Goal: Information Seeking & Learning: Learn about a topic

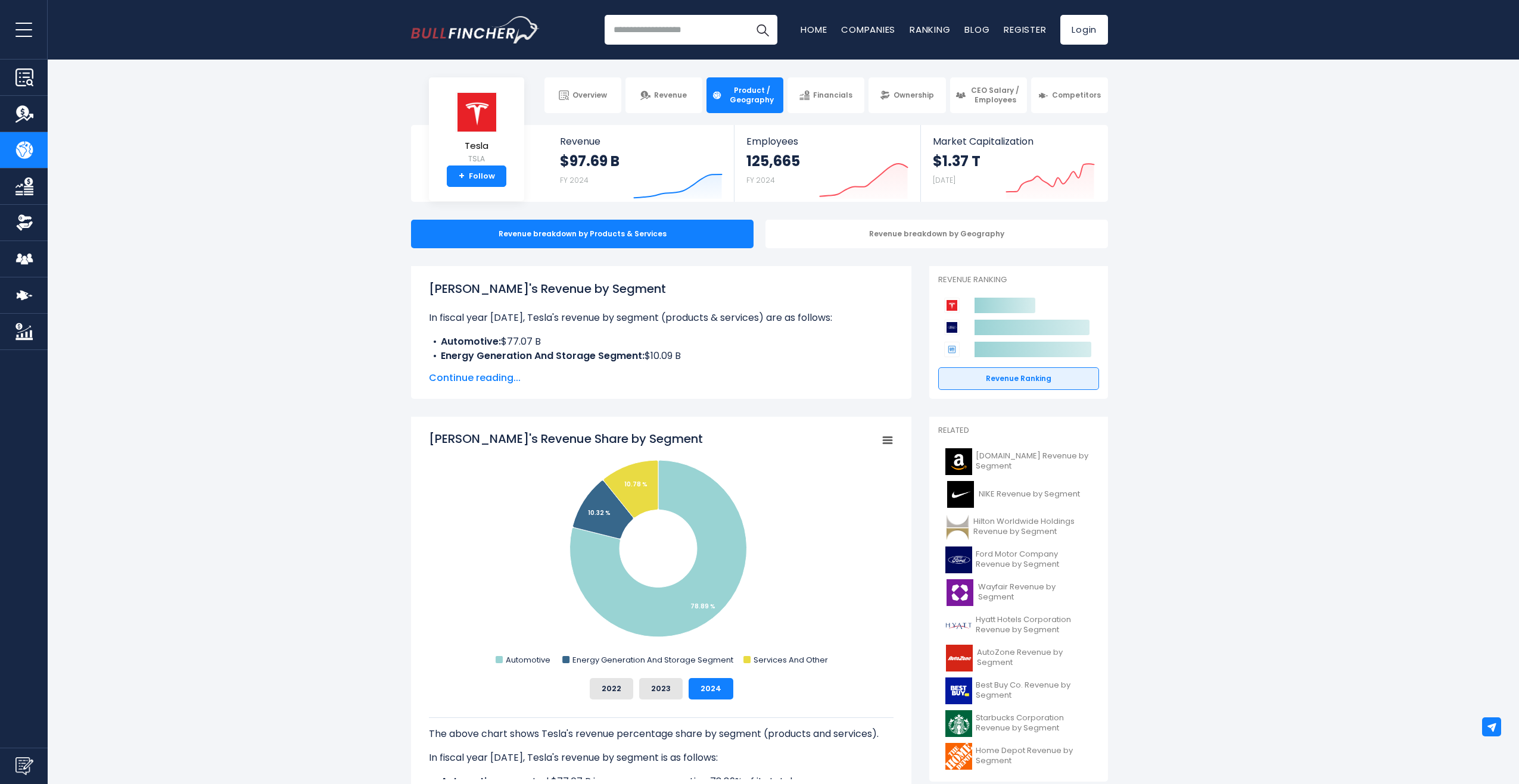
click at [495, 381] on span "Continue reading..." at bounding box center [661, 378] width 464 height 14
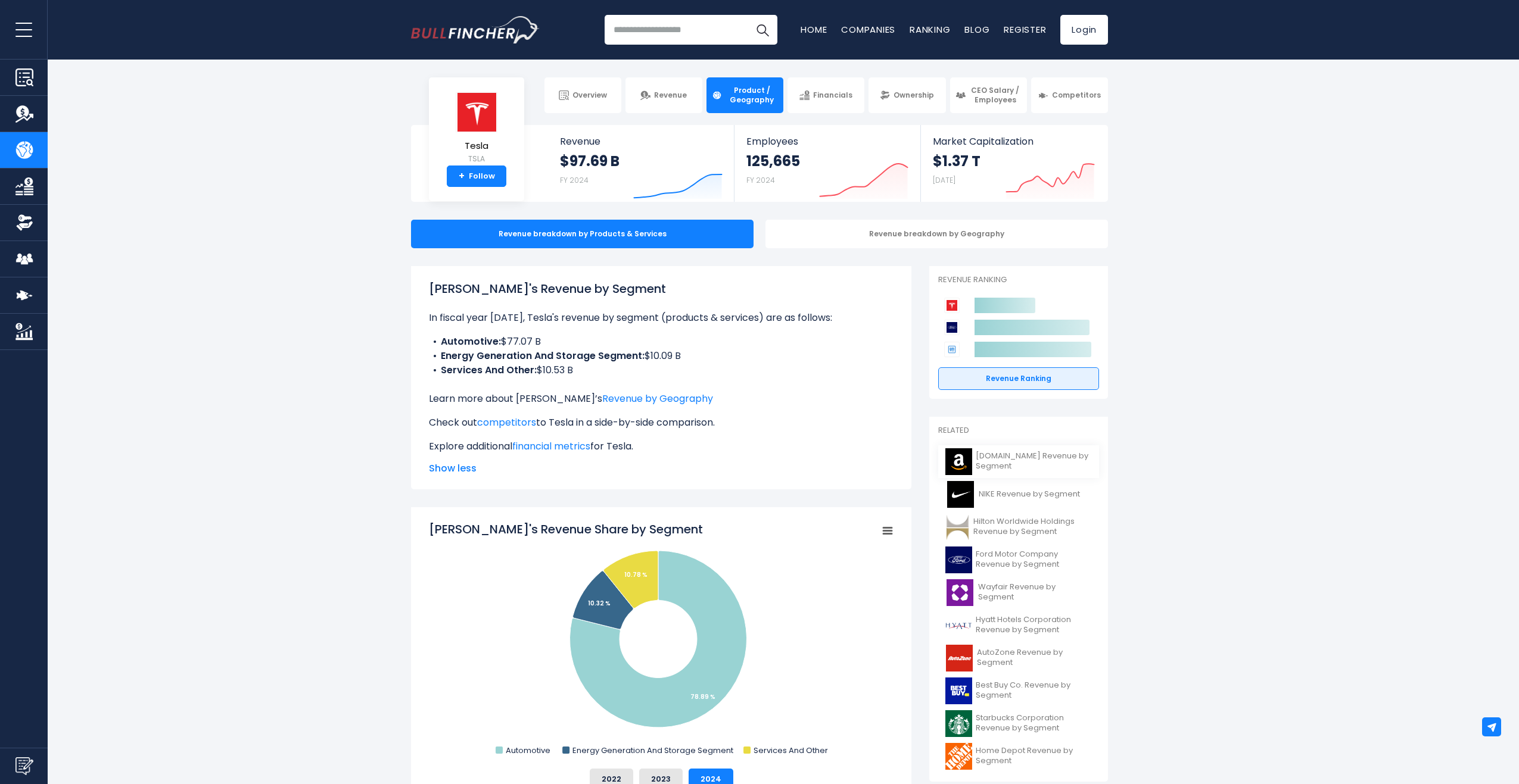
click at [1035, 462] on span "Amazon.com Revenue by Segment" at bounding box center [1033, 462] width 116 height 20
click at [995, 463] on span "Amazon.com Revenue by Segment" at bounding box center [1033, 462] width 116 height 20
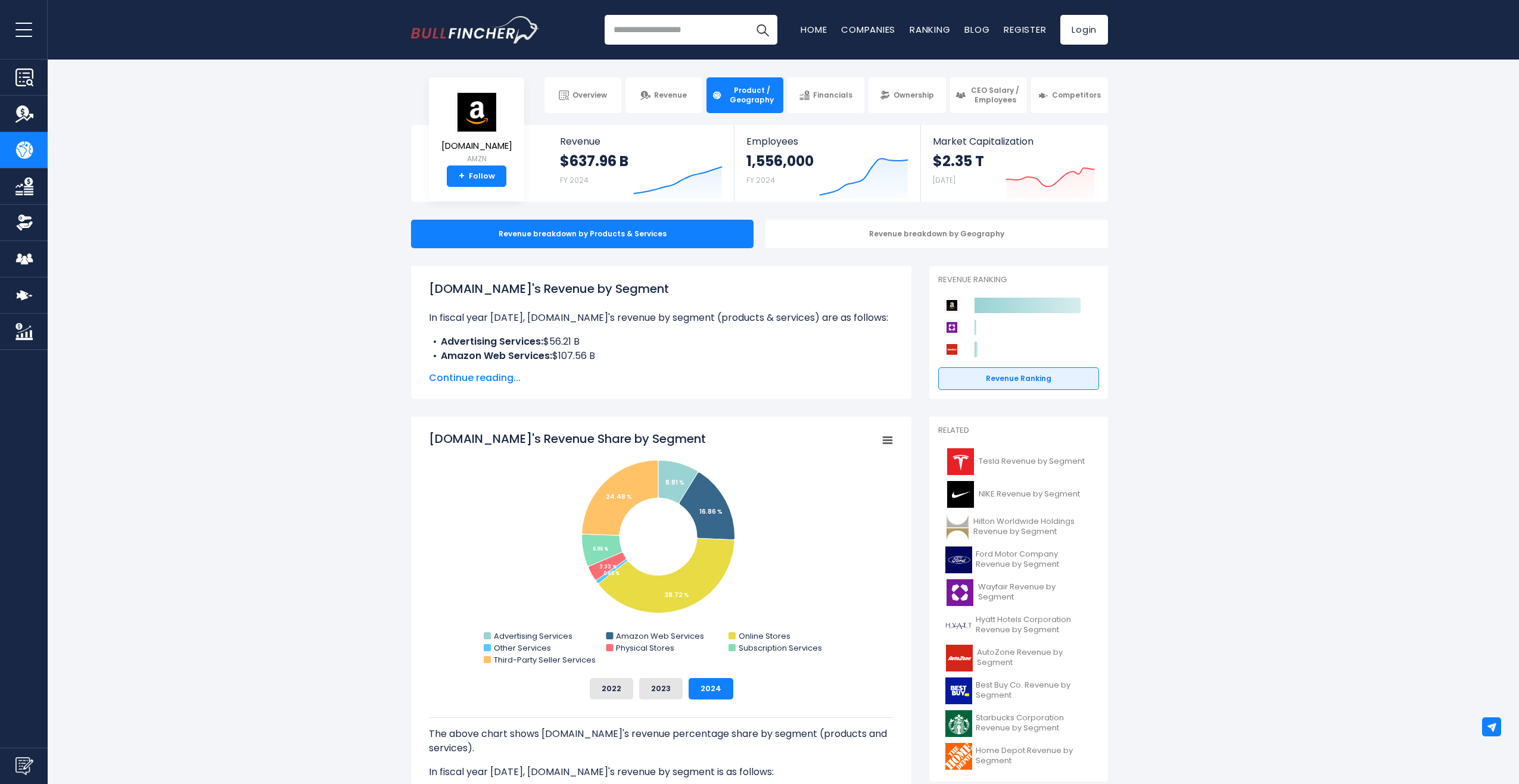
click at [482, 383] on span "Continue reading..." at bounding box center [661, 378] width 464 height 14
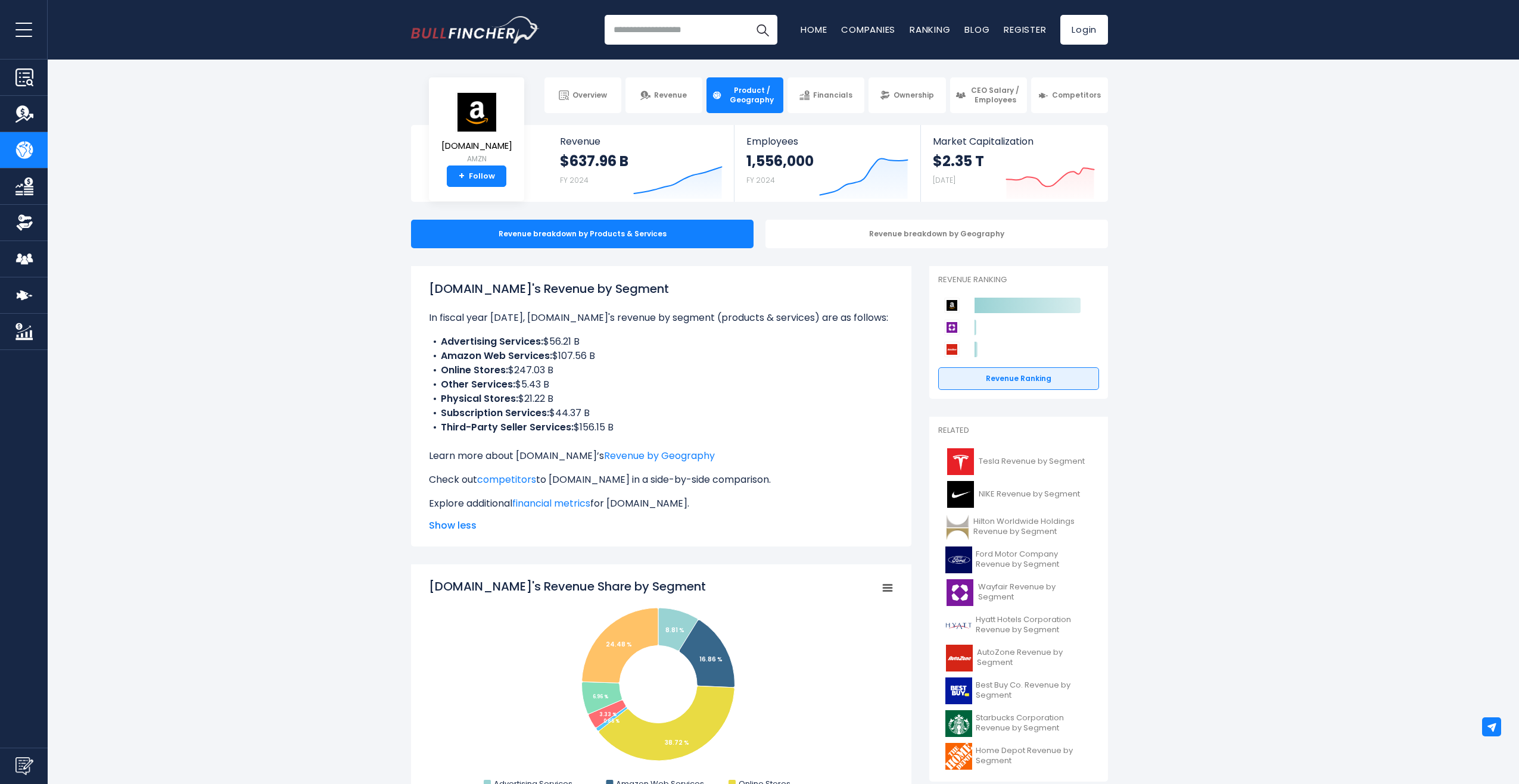
drag, startPoint x: 437, startPoint y: 386, endPoint x: 557, endPoint y: 386, distance: 120.0
click at [557, 386] on li "Other Services: $5.43 B" at bounding box center [661, 384] width 464 height 14
click at [555, 386] on li "Other Services: $5.43 B" at bounding box center [661, 384] width 464 height 14
drag, startPoint x: 522, startPoint y: 397, endPoint x: 543, endPoint y: 395, distance: 21.1
click at [540, 395] on li "Physical Stores: $21.22 B" at bounding box center [661, 398] width 464 height 14
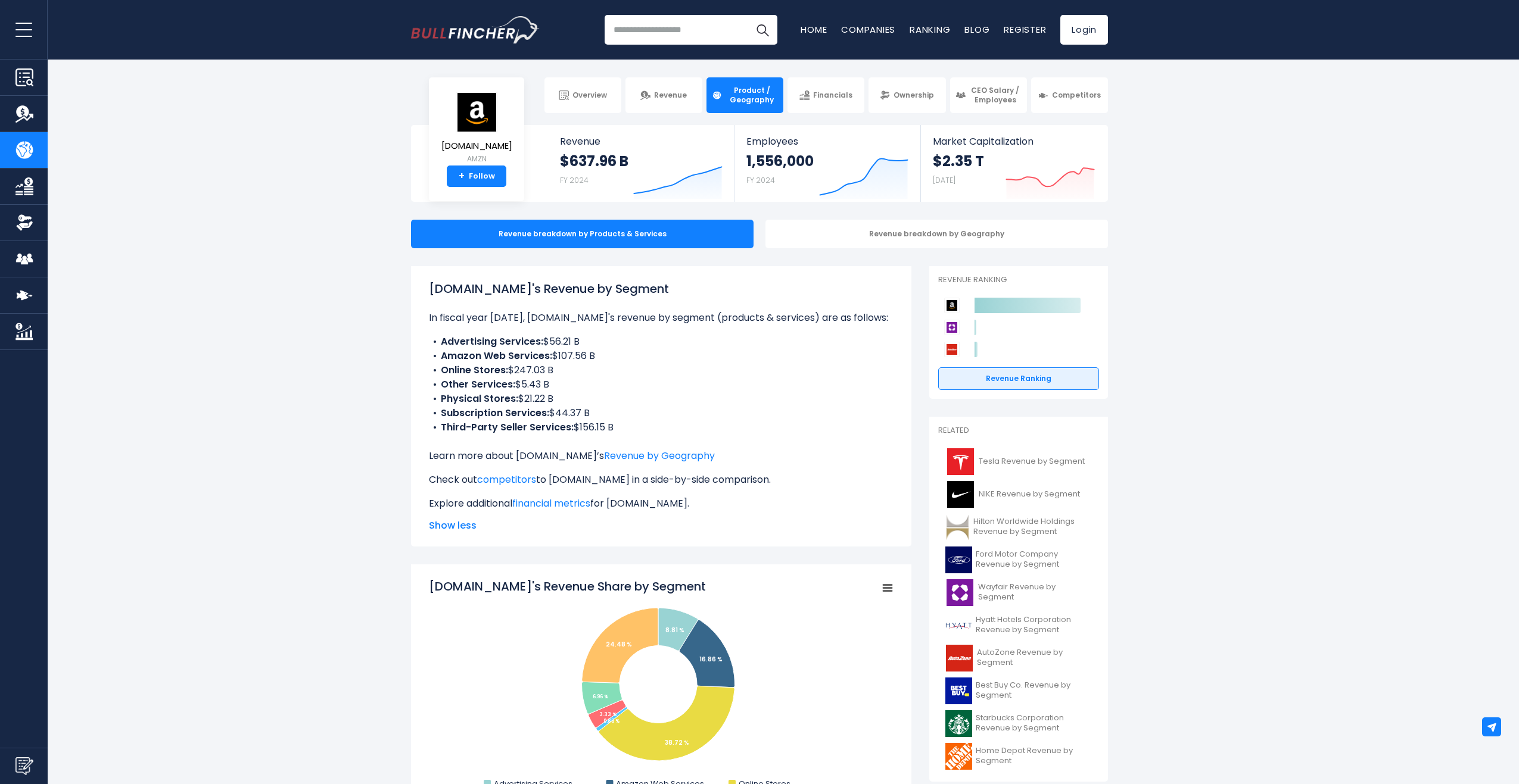
click at [544, 395] on li "Physical Stores: $21.22 B" at bounding box center [661, 398] width 464 height 14
click at [534, 409] on b "Subscription Services:" at bounding box center [495, 413] width 108 height 14
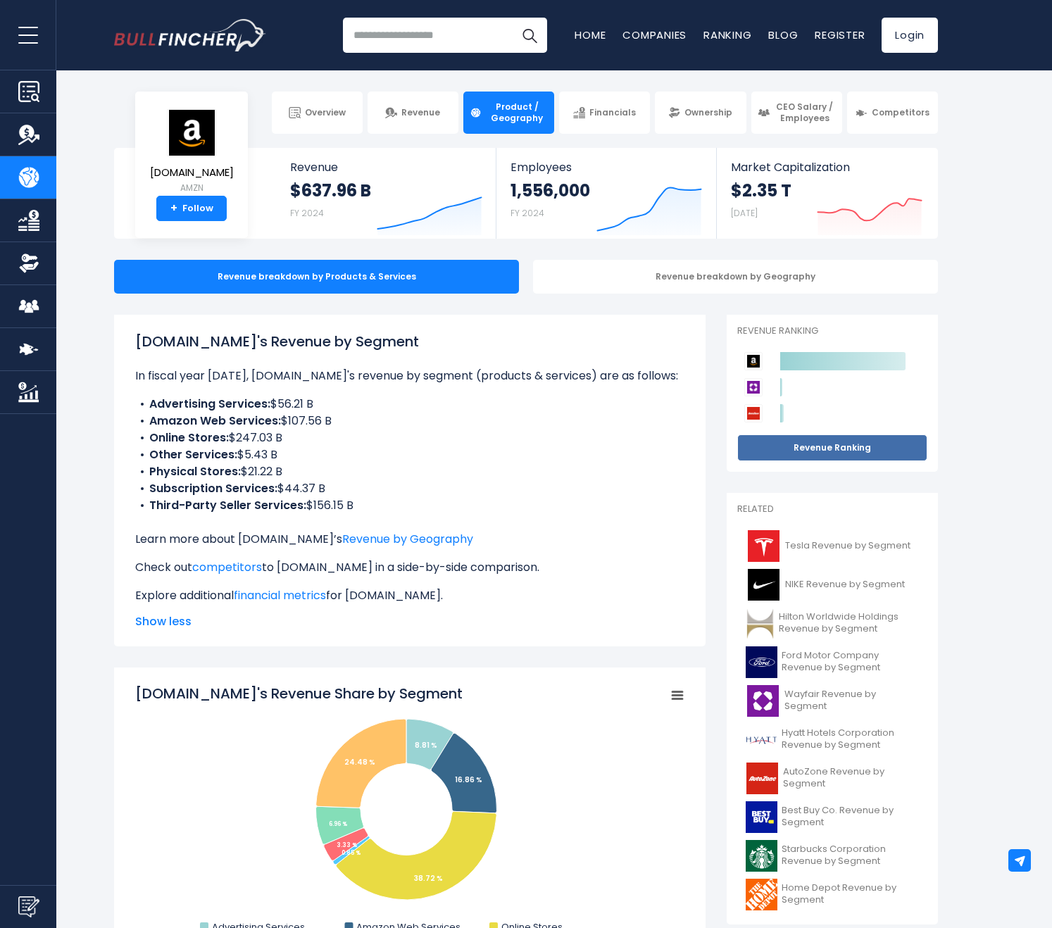
click at [833, 451] on link "Revenue Ranking" at bounding box center [832, 447] width 190 height 27
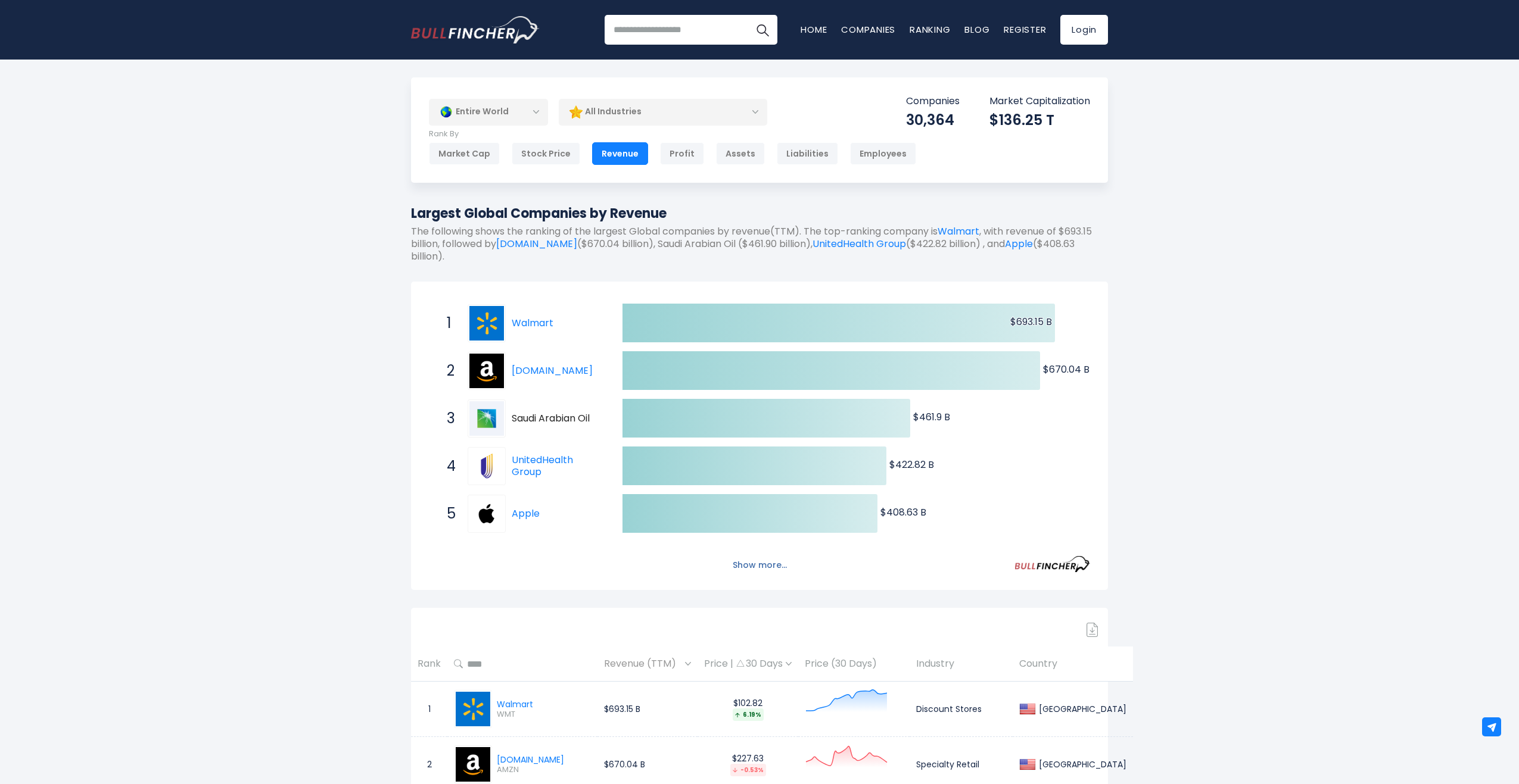
click at [759, 564] on button "Show more..." at bounding box center [760, 565] width 69 height 19
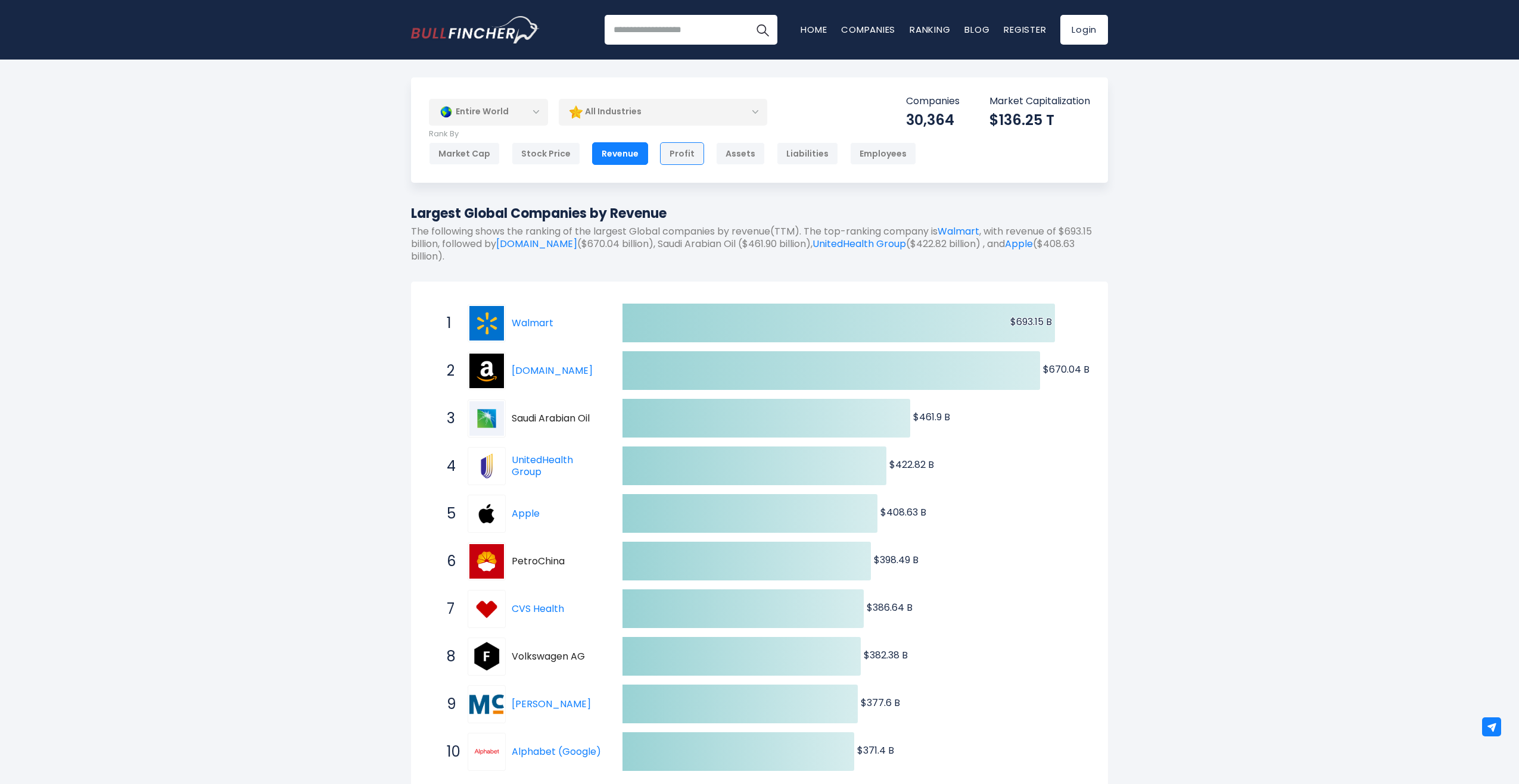
click at [686, 153] on div "Profit" at bounding box center [682, 153] width 44 height 23
